Goal: Information Seeking & Learning: Learn about a topic

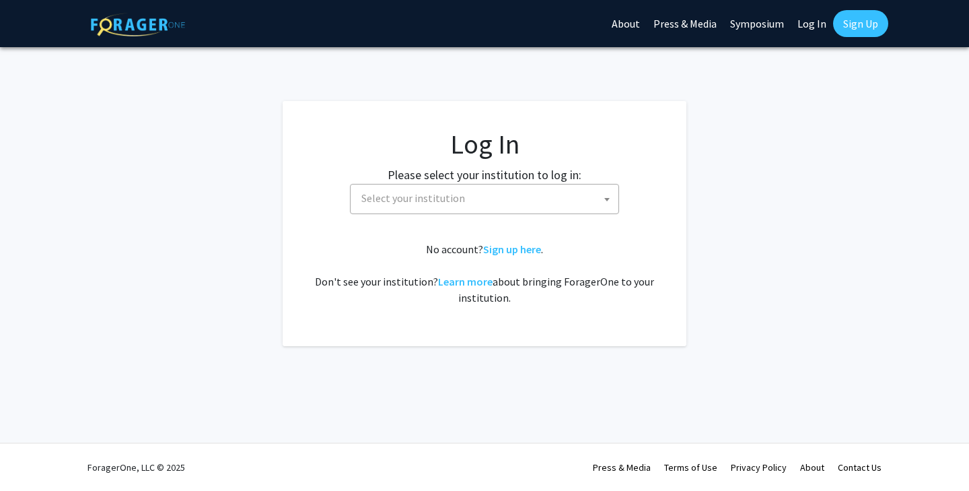
select select
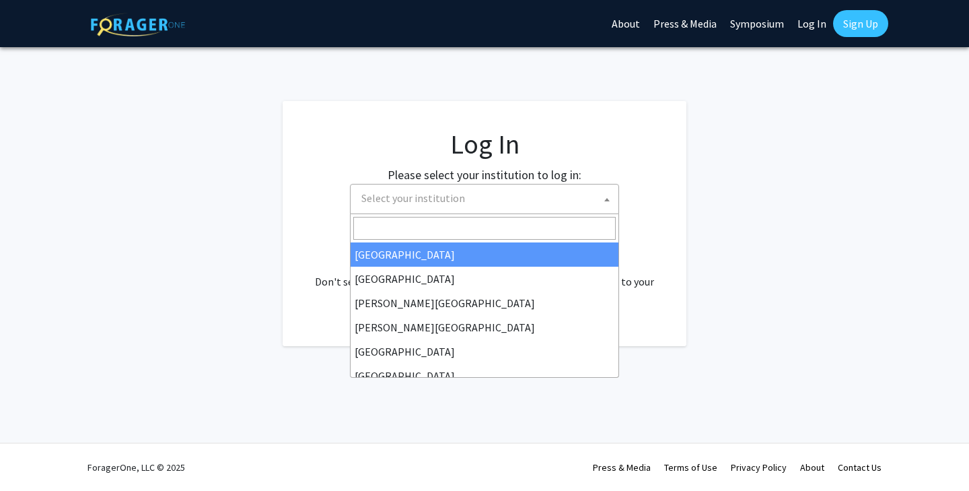
click at [458, 195] on span "Select your institution" at bounding box center [413, 197] width 104 height 13
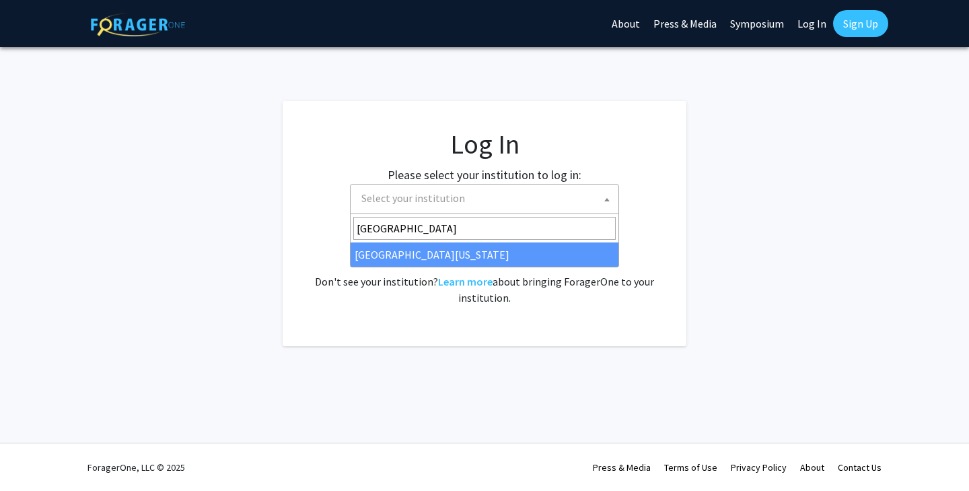
type input "[GEOGRAPHIC_DATA]"
select select "31"
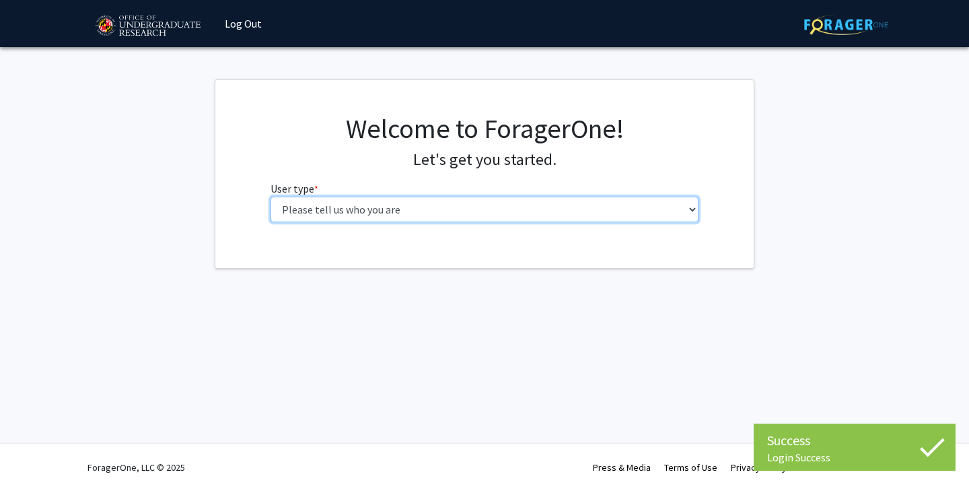
click at [415, 215] on select "Please tell us who you are Undergraduate Student Master's Student Doctoral Cand…" at bounding box center [485, 210] width 429 height 26
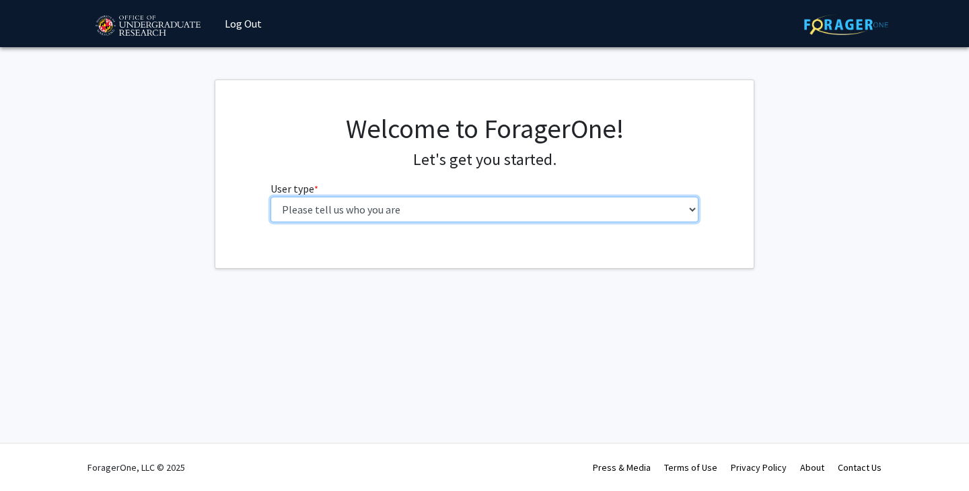
select select "1: undergrad"
click at [271, 197] on select "Please tell us who you are Undergraduate Student Master's Student Doctoral Cand…" at bounding box center [485, 210] width 429 height 26
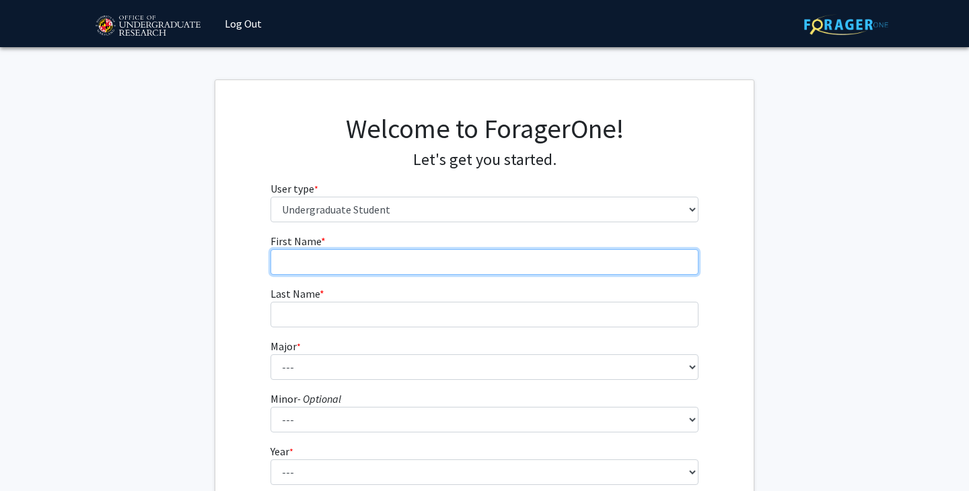
click at [394, 270] on input "First Name * required" at bounding box center [485, 262] width 429 height 26
type input "Allison"
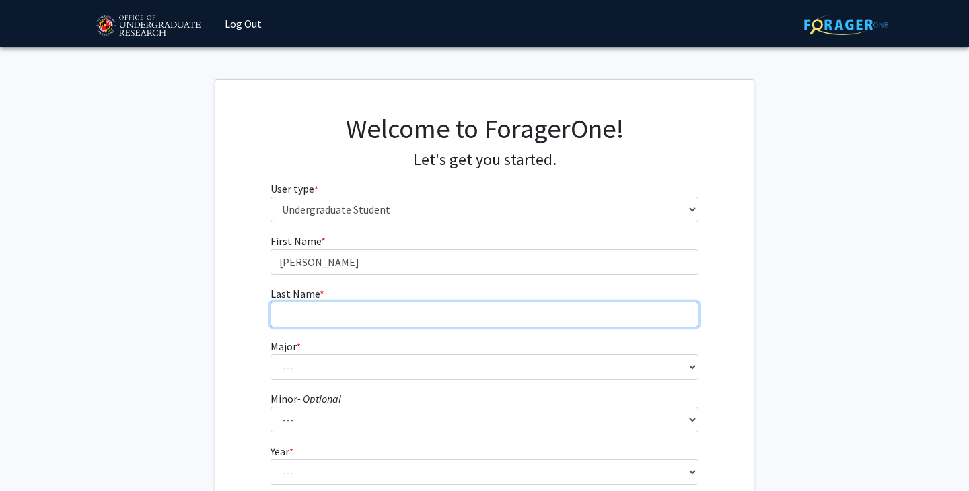
click at [371, 307] on input "Last Name * required" at bounding box center [485, 315] width 429 height 26
type input "Garvey"
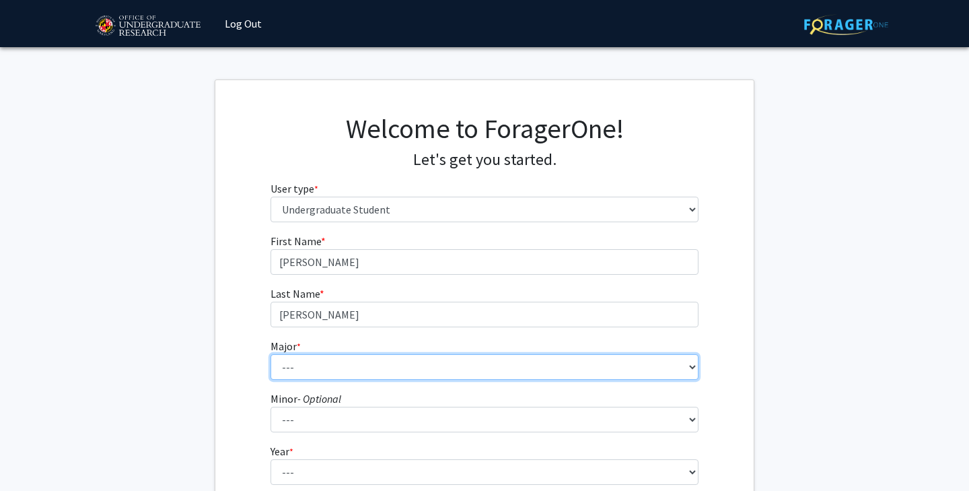
click at [341, 357] on select "--- Accounting Aerospace Engineering African American and Africana Studies Agri…" at bounding box center [485, 367] width 429 height 26
select select "83: 2384"
click at [271, 354] on select "--- Accounting Aerospace Engineering African American and Africana Studies Agri…" at bounding box center [485, 367] width 429 height 26
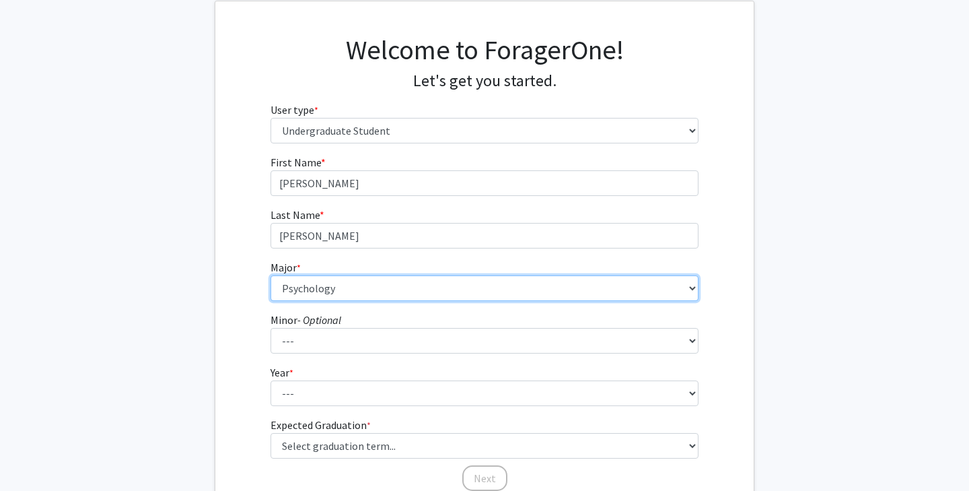
scroll to position [80, 0]
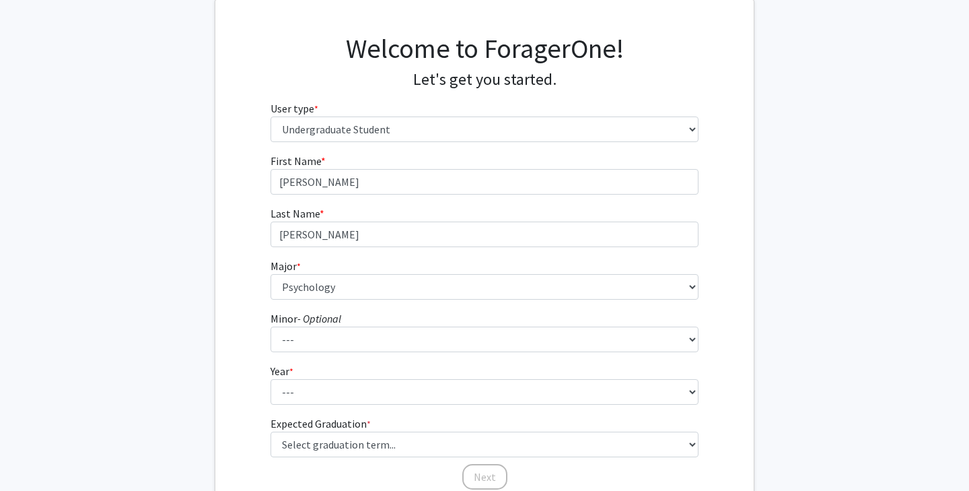
click at [332, 406] on form "First Name * required Allison Last Name * required Garvey Major * required --- …" at bounding box center [485, 315] width 429 height 324
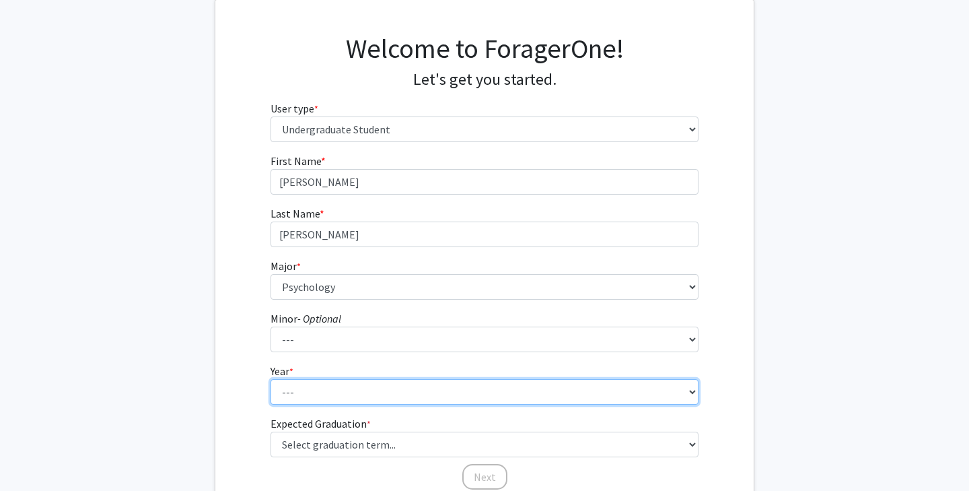
click at [334, 398] on select "--- First-year Sophomore Junior Senior Postbaccalaureate Certificate" at bounding box center [485, 392] width 429 height 26
select select "2: sophomore"
click at [271, 379] on select "--- First-year Sophomore Junior Senior Postbaccalaureate Certificate" at bounding box center [485, 392] width 429 height 26
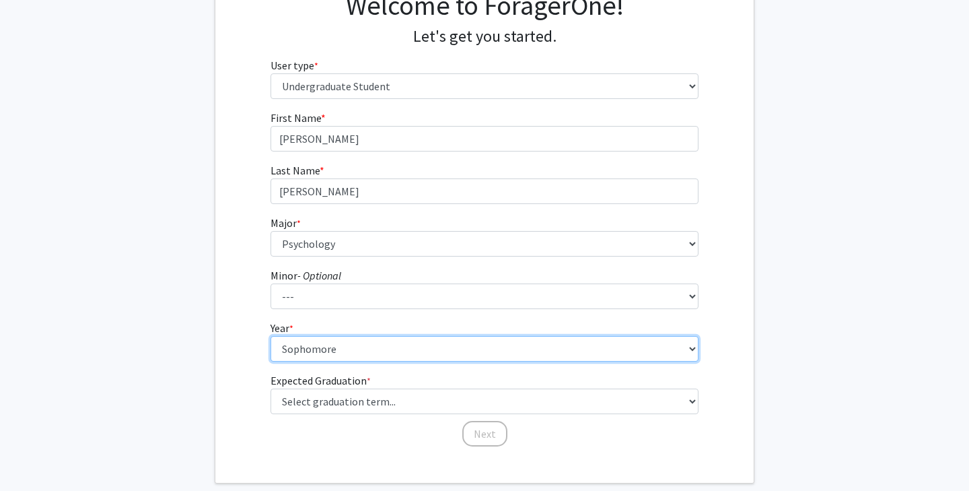
scroll to position [139, 0]
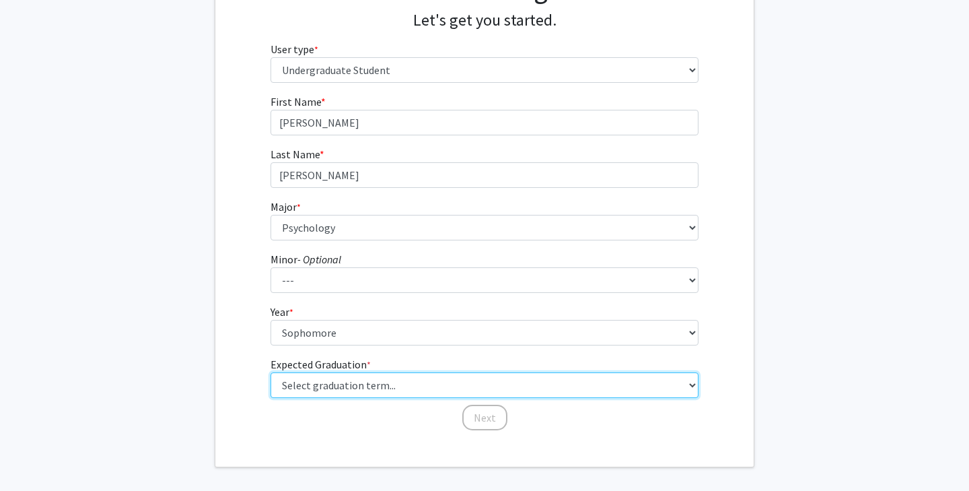
click at [343, 380] on select "Select graduation term... Spring 2025 Summer 2025 Fall 2025 Winter 2025 Spring …" at bounding box center [485, 385] width 429 height 26
select select "13: spring_2028"
click at [271, 372] on select "Select graduation term... Spring 2025 Summer 2025 Fall 2025 Winter 2025 Spring …" at bounding box center [485, 385] width 429 height 26
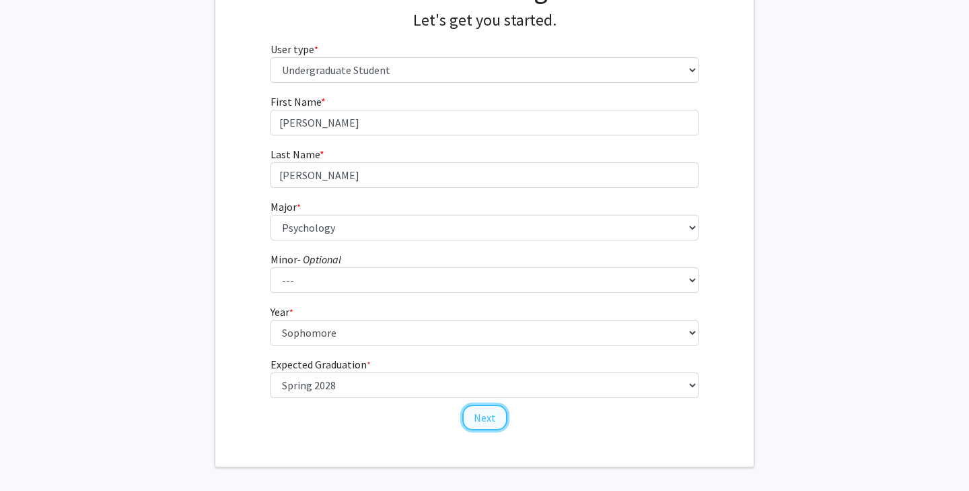
click at [478, 413] on button "Next" at bounding box center [484, 418] width 45 height 26
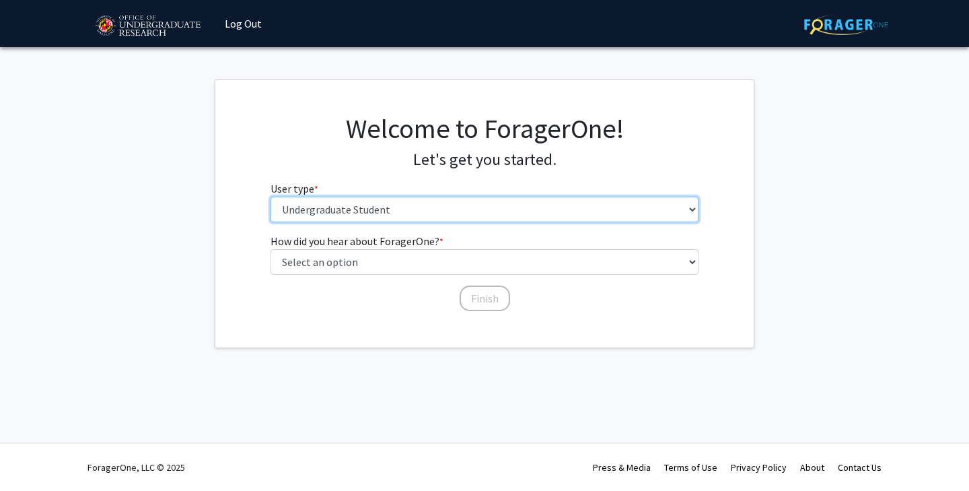
click at [381, 219] on select "Please tell us who you are Undergraduate Student Master's Student Doctoral Cand…" at bounding box center [485, 210] width 429 height 26
click at [271, 197] on select "Please tell us who you are Undergraduate Student Master's Student Doctoral Cand…" at bounding box center [485, 210] width 429 height 26
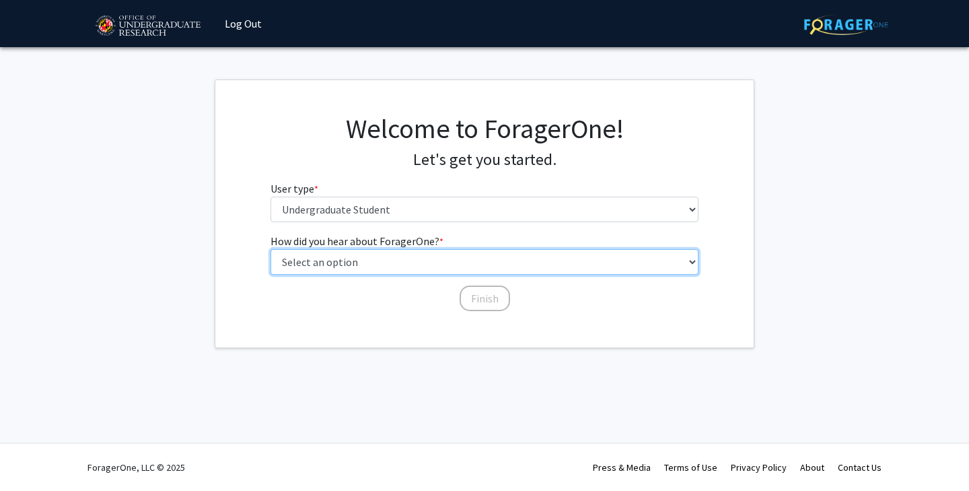
click at [364, 261] on select "Select an option Peer/student recommendation Faculty/staff recommendation Unive…" at bounding box center [485, 262] width 429 height 26
select select "3: university_website"
click at [271, 249] on select "Select an option Peer/student recommendation Faculty/staff recommendation Unive…" at bounding box center [485, 262] width 429 height 26
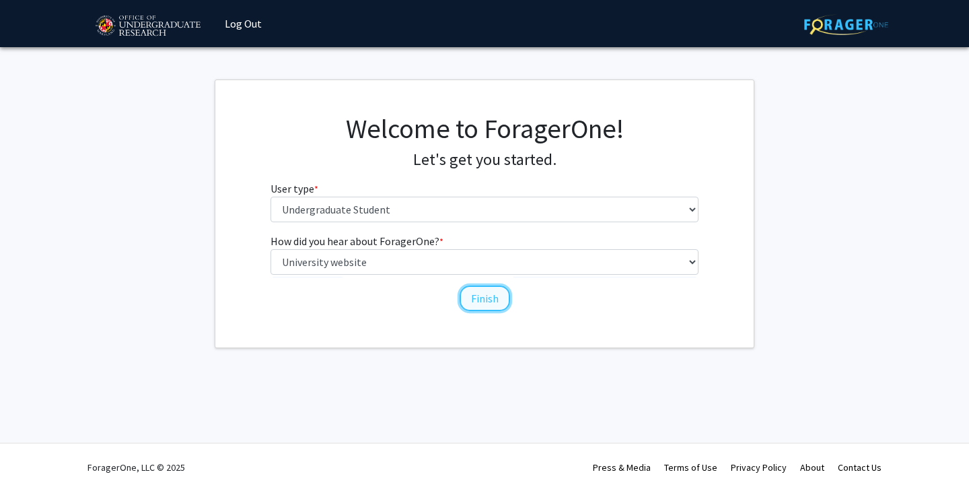
click at [475, 300] on button "Finish" at bounding box center [485, 298] width 50 height 26
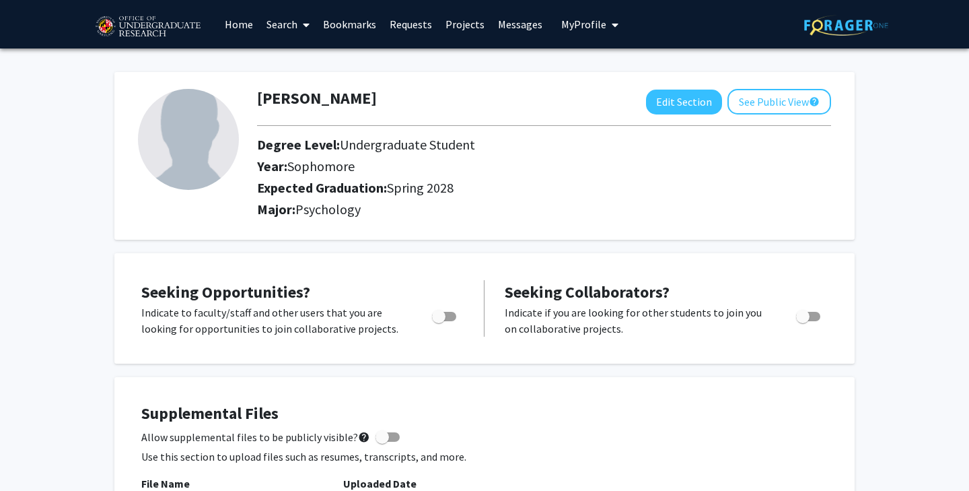
click at [298, 28] on link "Search" at bounding box center [288, 24] width 57 height 47
click at [300, 59] on span "Faculty/Staff" at bounding box center [309, 61] width 99 height 27
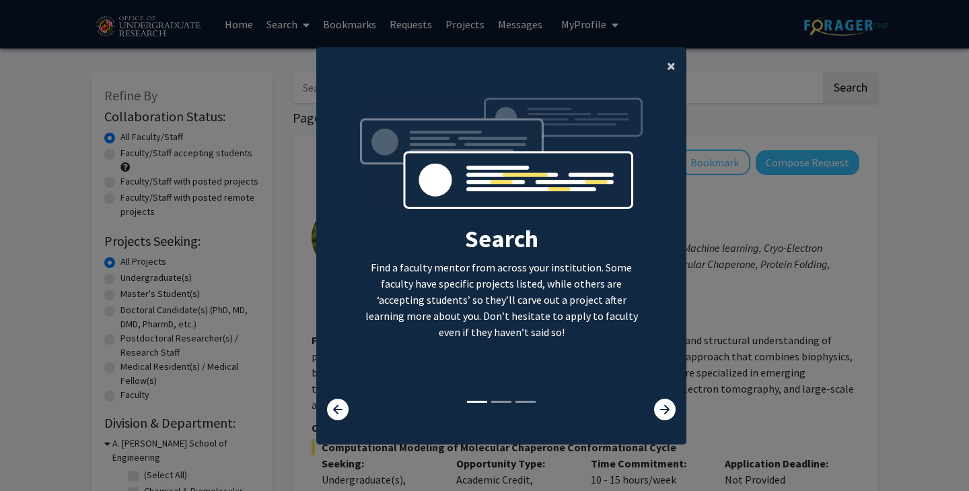
click at [664, 62] on button "×" at bounding box center [671, 66] width 30 height 38
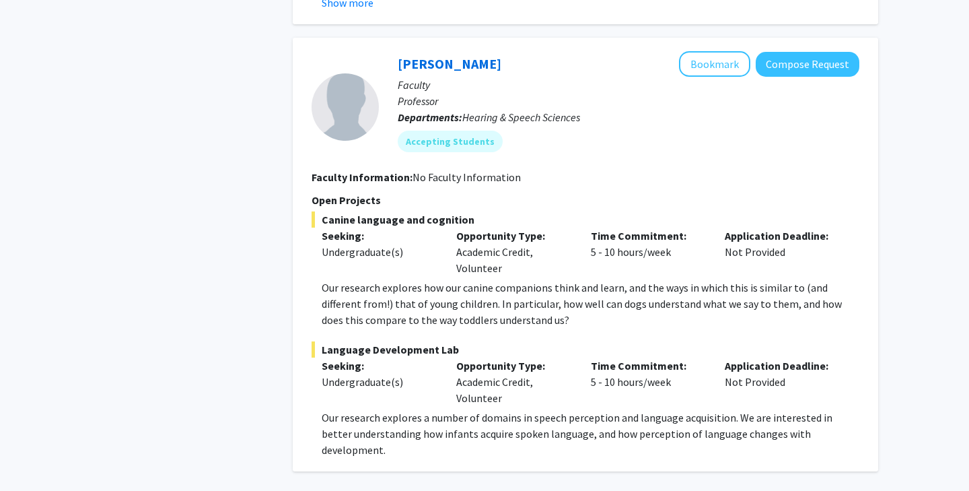
scroll to position [6428, 0]
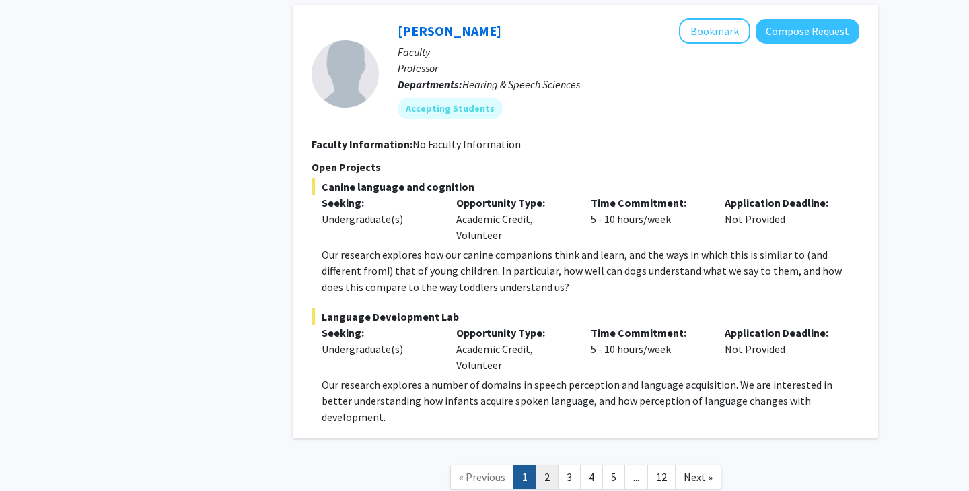
click at [543, 465] on link "2" at bounding box center [547, 477] width 23 height 24
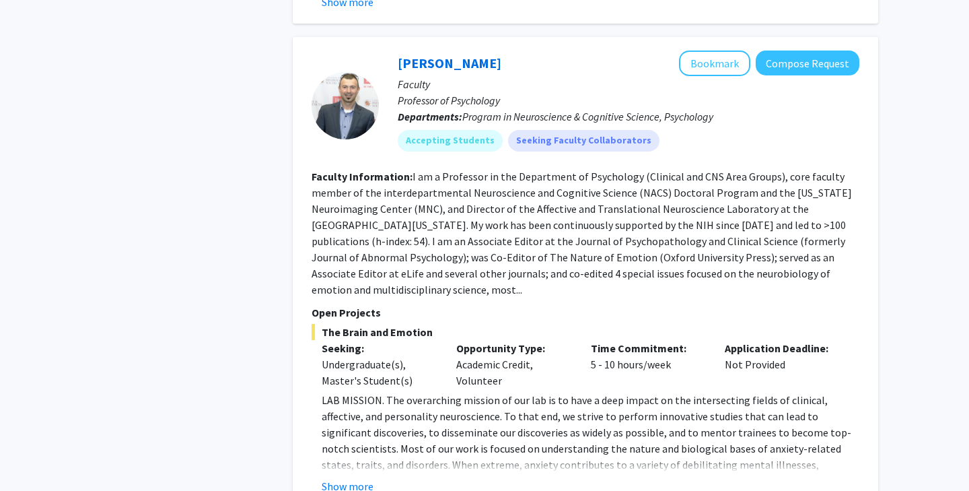
scroll to position [2702, 0]
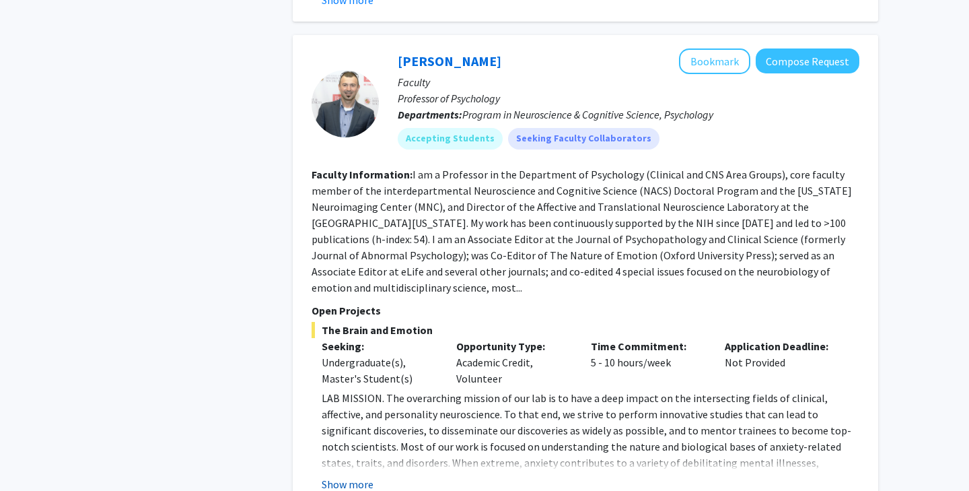
click at [358, 476] on button "Show more" at bounding box center [348, 484] width 52 height 16
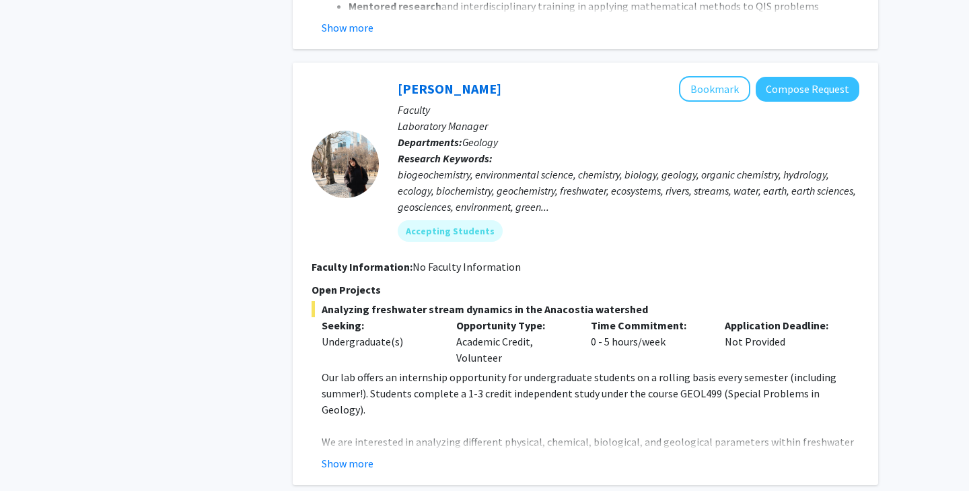
scroll to position [4853, 0]
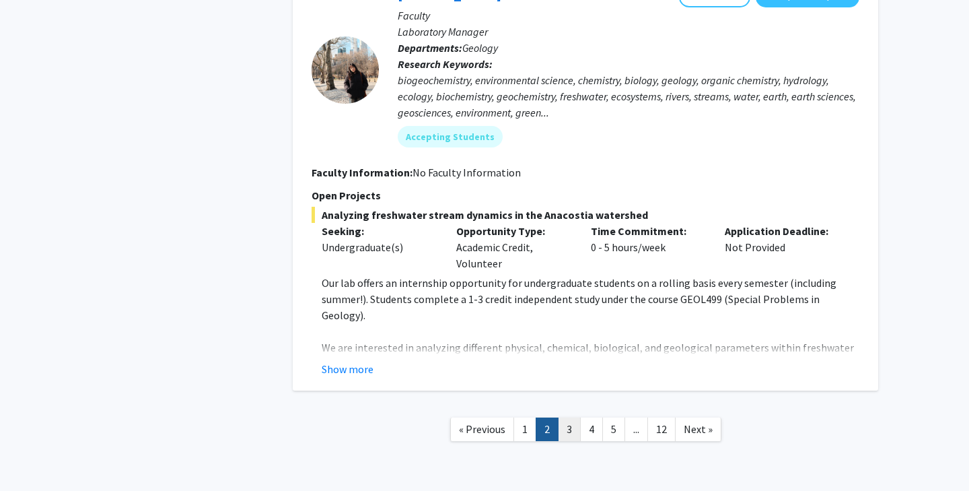
click at [564, 417] on link "3" at bounding box center [569, 429] width 23 height 24
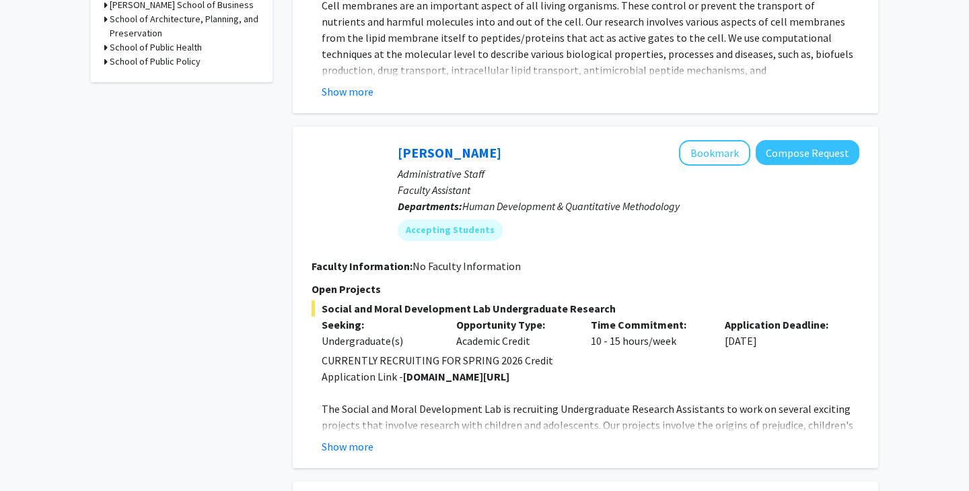
scroll to position [773, 0]
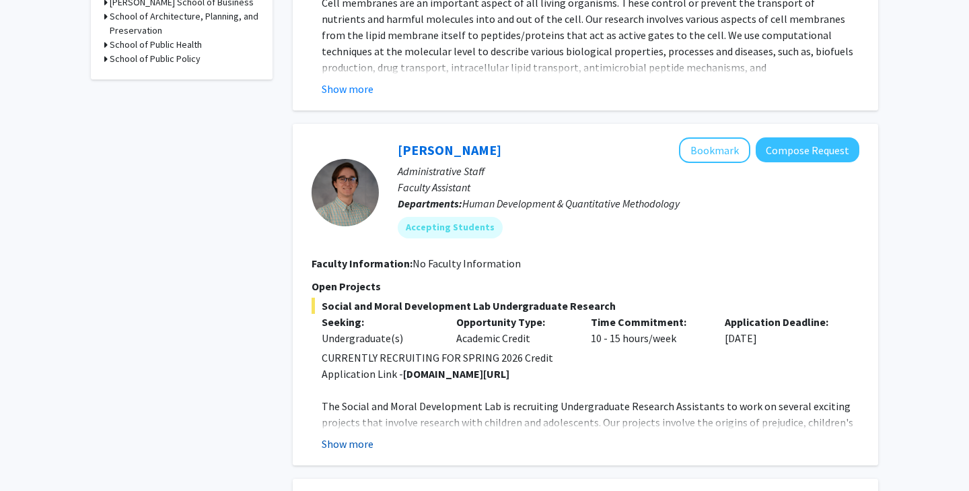
click at [360, 440] on button "Show more" at bounding box center [348, 444] width 52 height 16
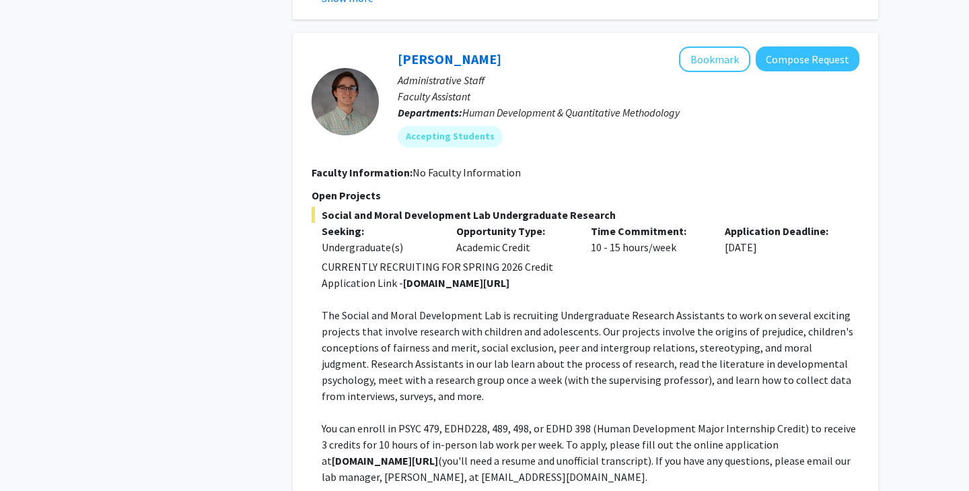
scroll to position [864, 0]
click at [701, 66] on button "Bookmark" at bounding box center [714, 60] width 71 height 26
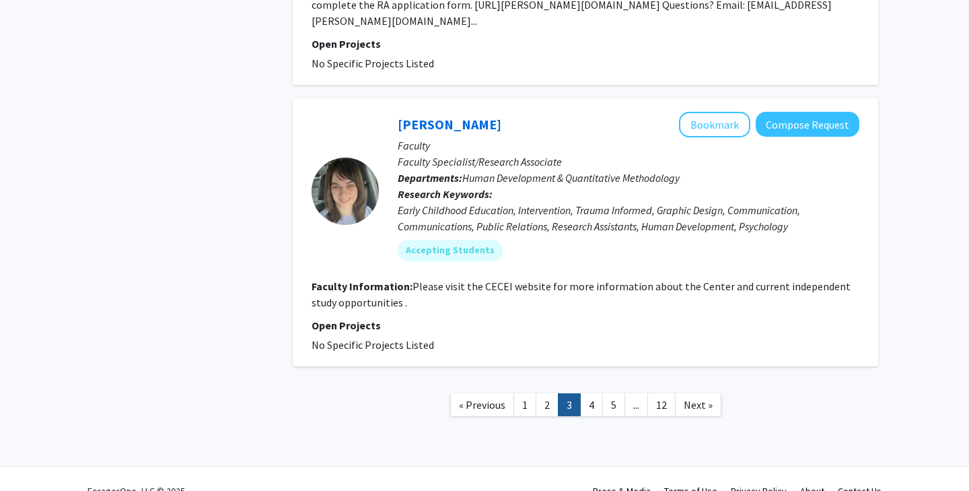
scroll to position [3614, 0]
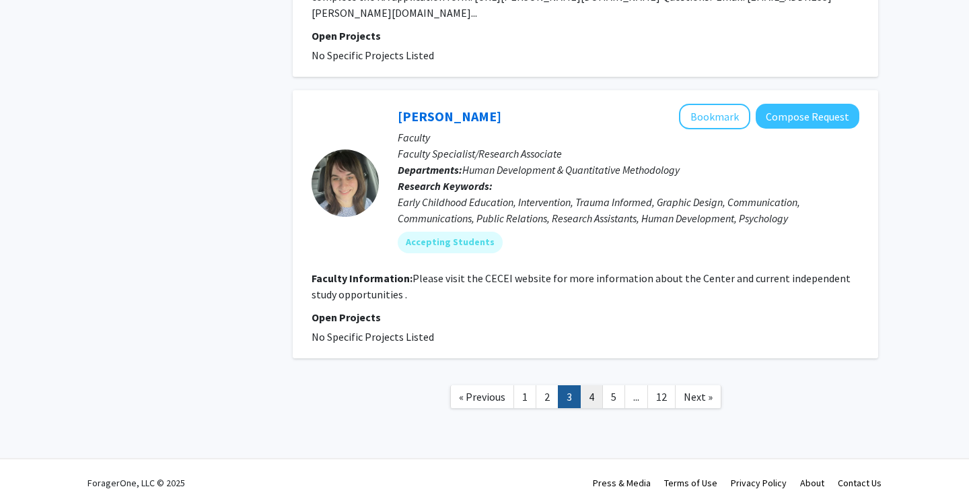
click at [585, 386] on link "4" at bounding box center [591, 397] width 23 height 24
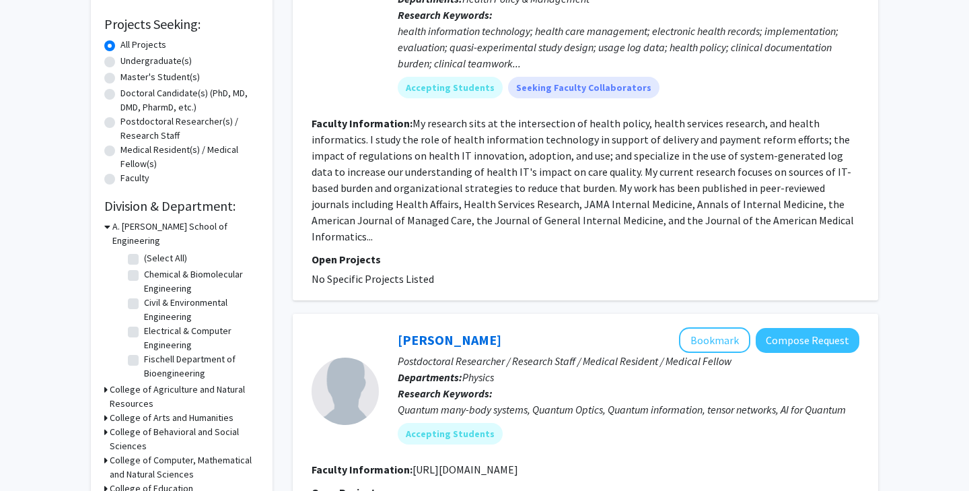
scroll to position [219, 0]
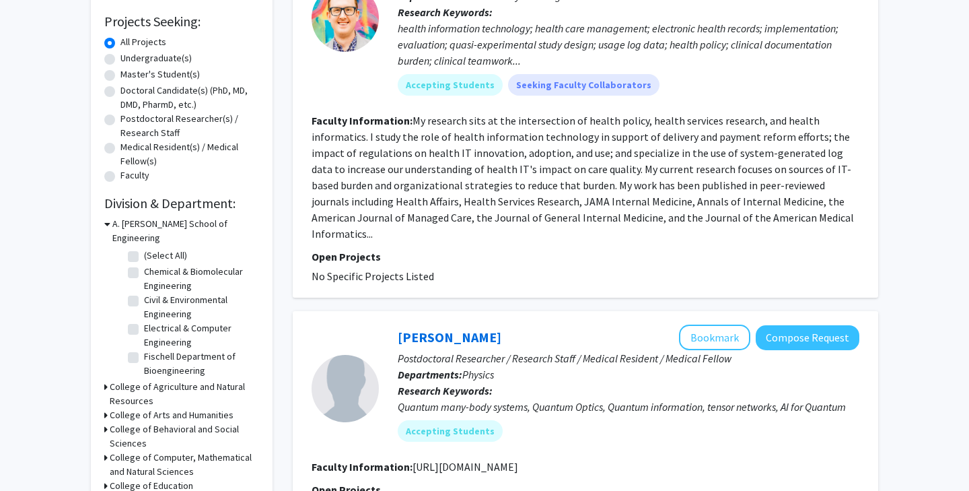
click at [226, 422] on h3 "College of Behavioral and Social Sciences" at bounding box center [184, 436] width 149 height 28
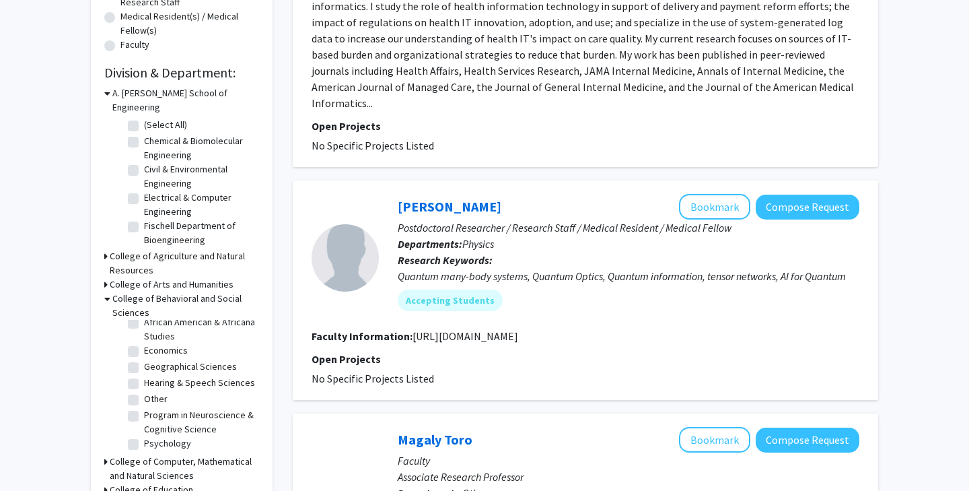
scroll to position [26, 0]
click at [139, 435] on fg-checkbox "Psychology Psychology" at bounding box center [192, 443] width 128 height 16
click at [144, 435] on label "Psychology" at bounding box center [167, 442] width 47 height 14
click at [144, 435] on input "Psychology" at bounding box center [148, 439] width 9 height 9
checkbox input "true"
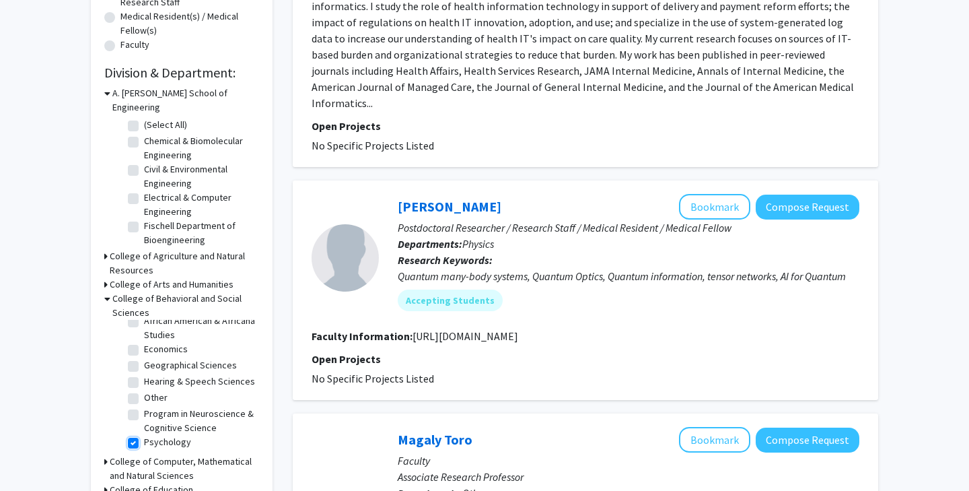
checkbox input "true"
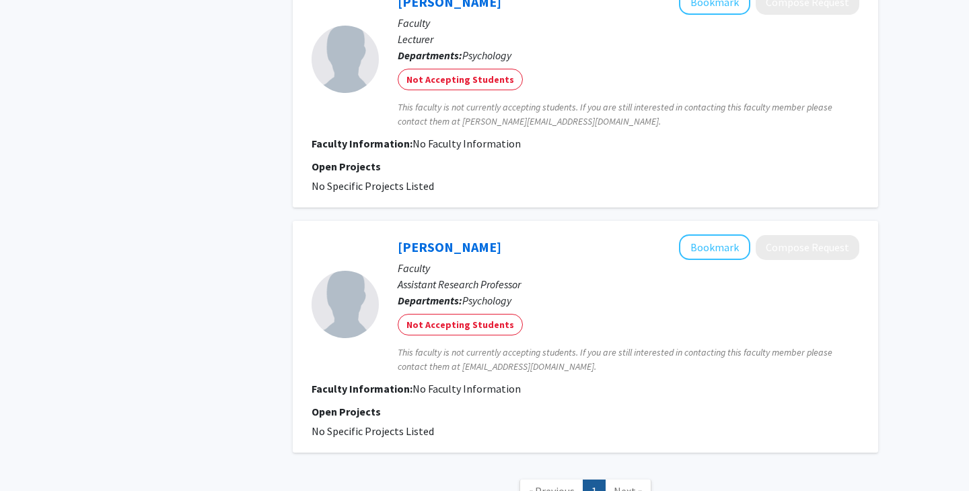
scroll to position [1797, 0]
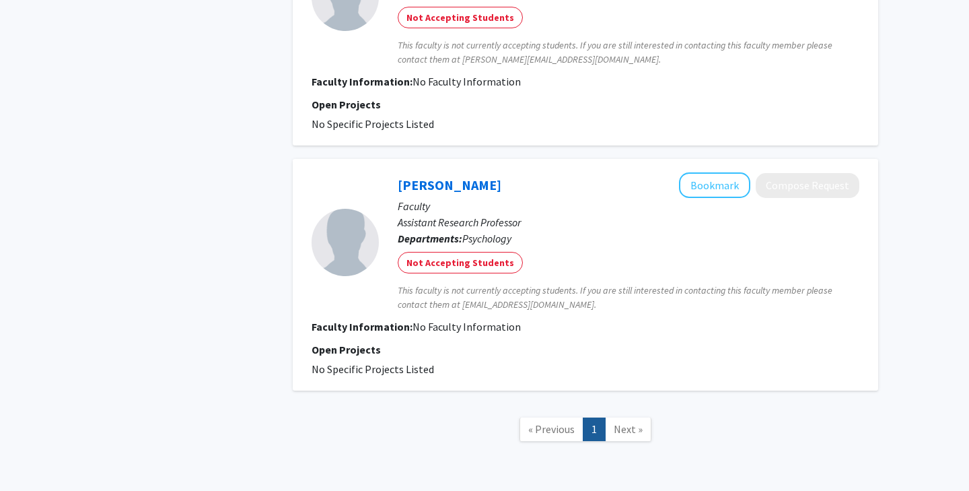
click at [619, 422] on span "Next »" at bounding box center [628, 428] width 29 height 13
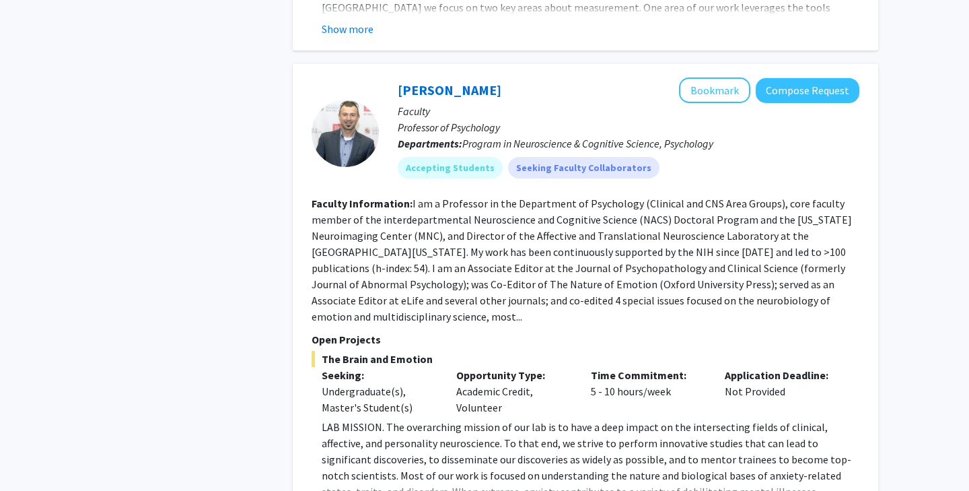
scroll to position [619, 0]
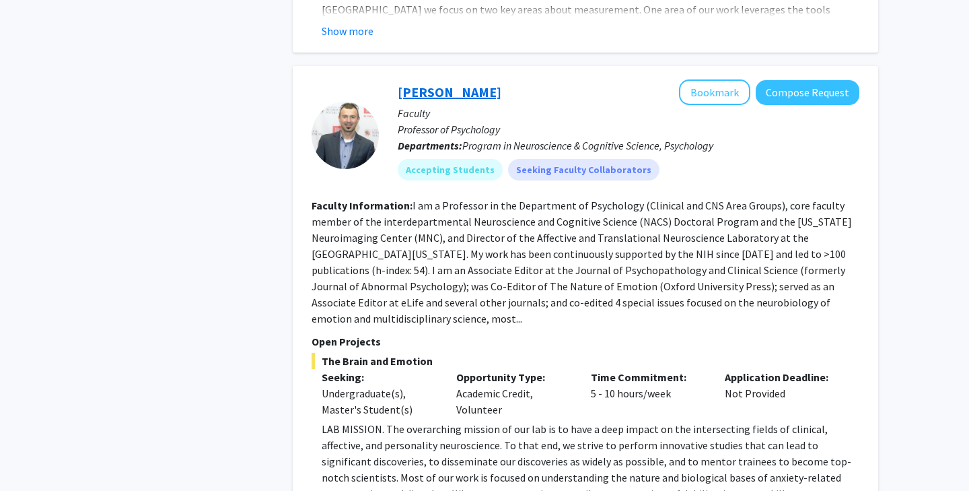
click at [471, 83] on link "Alexander Shackman" at bounding box center [450, 91] width 104 height 17
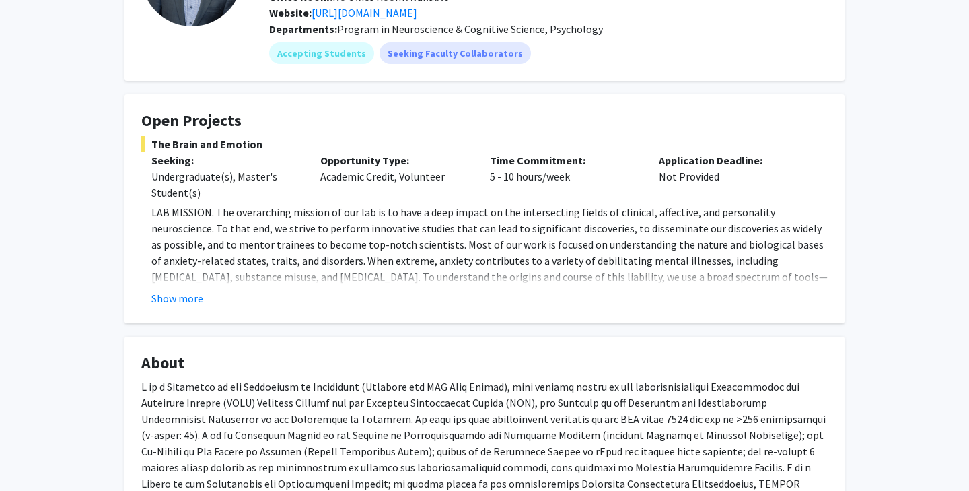
scroll to position [153, 0]
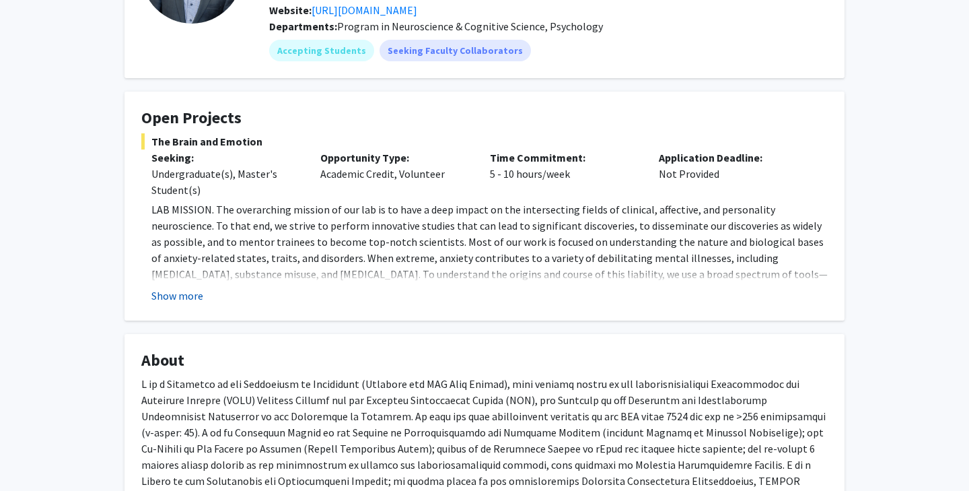
click at [171, 296] on button "Show more" at bounding box center [177, 295] width 52 height 16
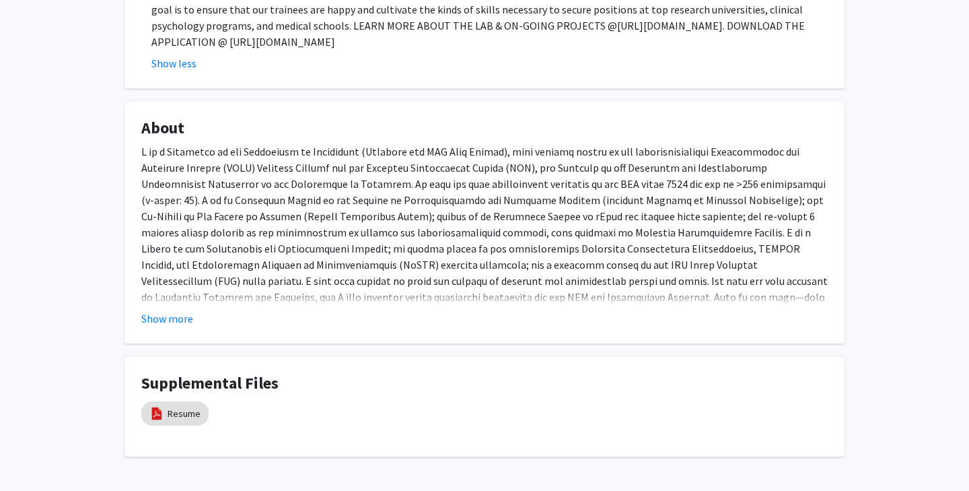
scroll to position [516, 0]
click at [188, 405] on link "Resume" at bounding box center [184, 412] width 33 height 14
select select "custom"
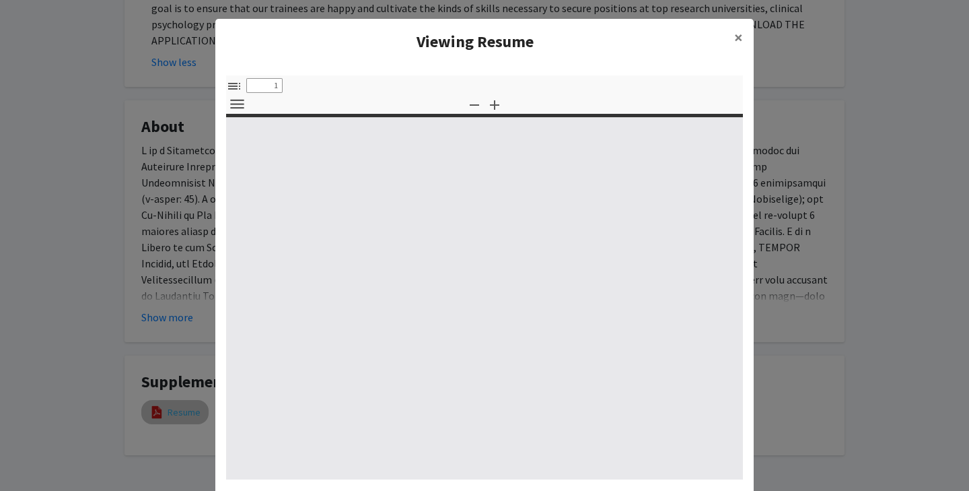
type input "0"
select select "custom"
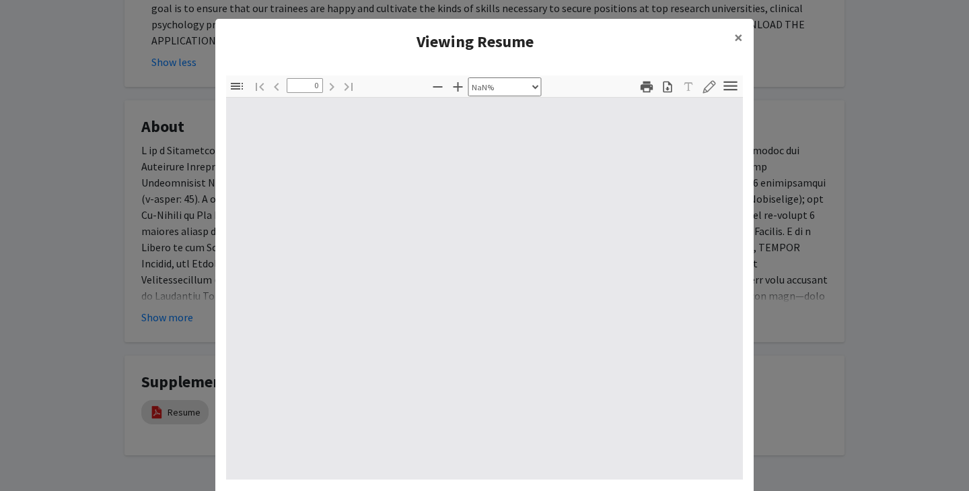
type input "1"
select select "auto"
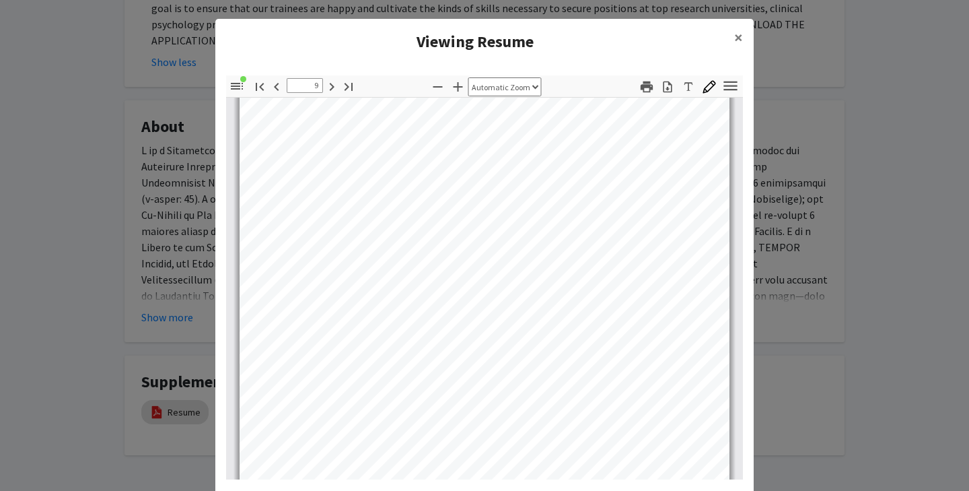
scroll to position [5713, 0]
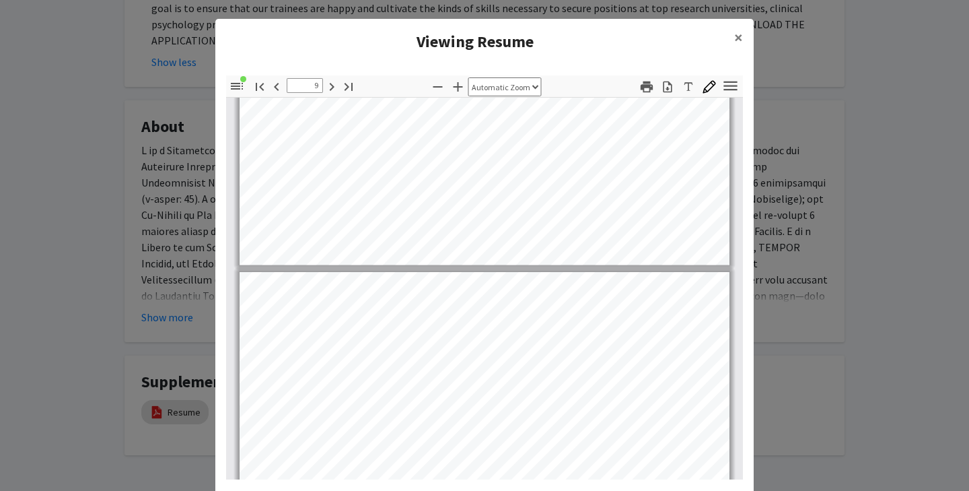
type input "10"
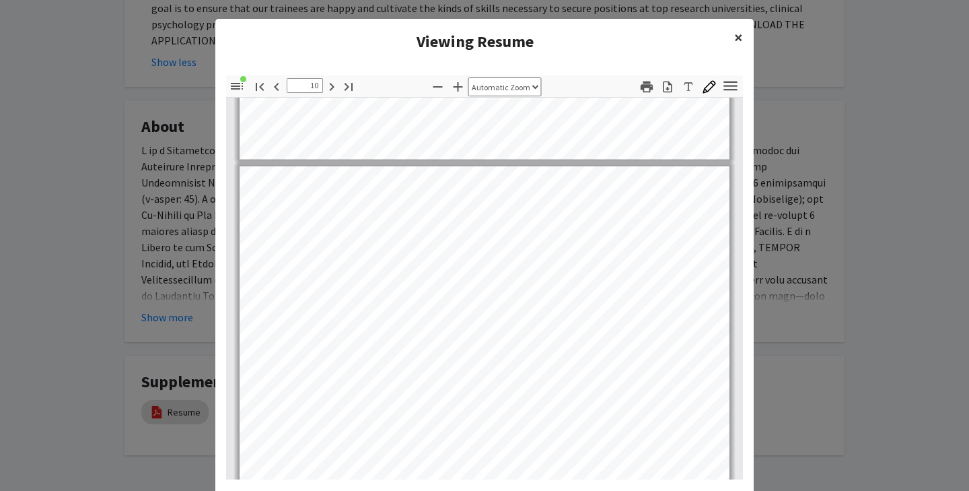
click at [737, 34] on span "×" at bounding box center [738, 37] width 9 height 21
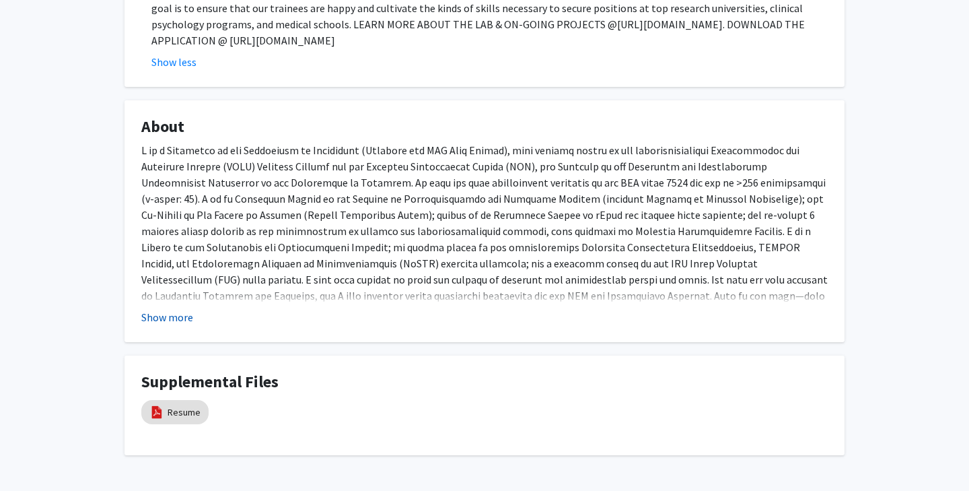
click at [179, 309] on button "Show more" at bounding box center [167, 317] width 52 height 16
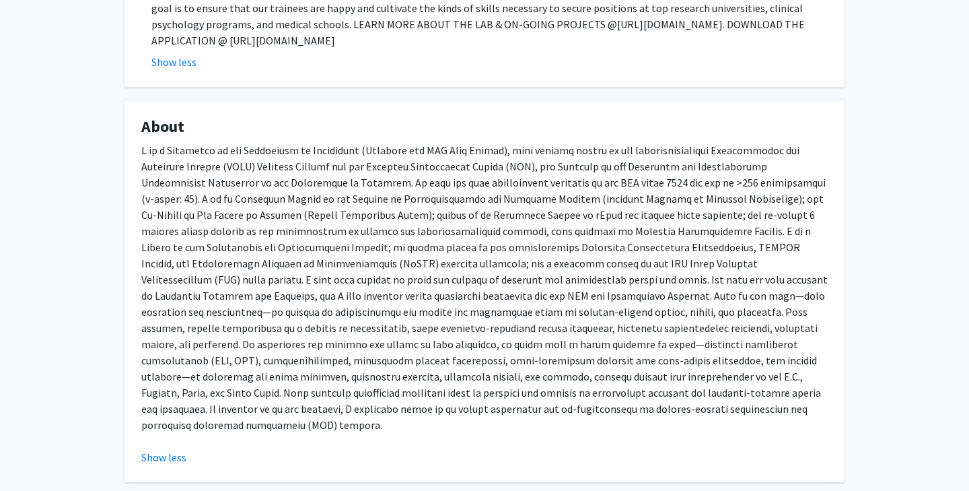
drag, startPoint x: 176, startPoint y: 269, endPoint x: 621, endPoint y: 407, distance: 465.4
click at [621, 407] on div at bounding box center [484, 293] width 687 height 302
click at [620, 401] on div at bounding box center [484, 293] width 687 height 302
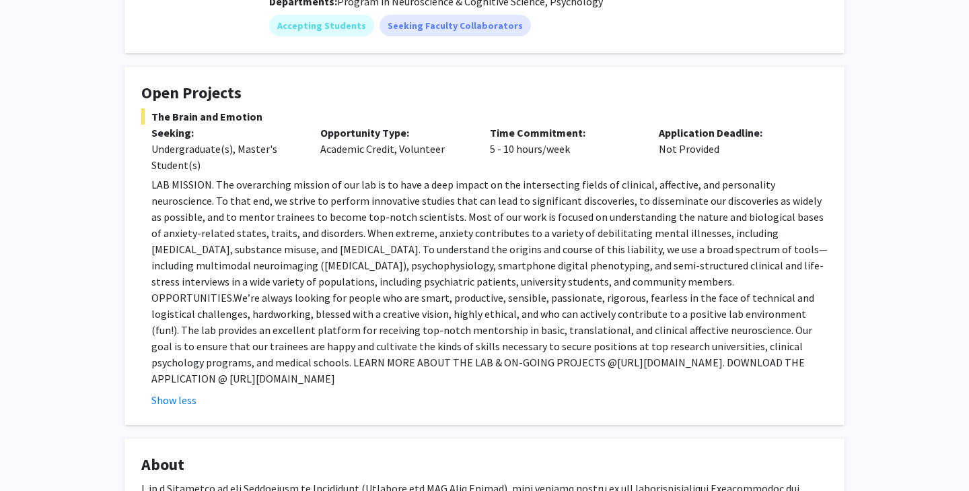
scroll to position [0, 0]
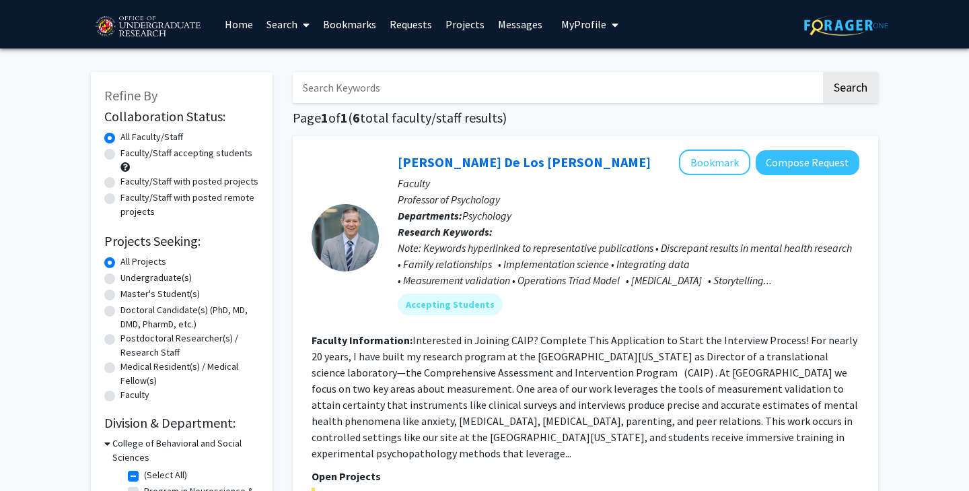
click at [120, 281] on label "Undergraduate(s)" at bounding box center [155, 278] width 71 height 14
click at [120, 279] on input "Undergraduate(s)" at bounding box center [124, 275] width 9 height 9
radio input "true"
